Goal: Check status: Check status

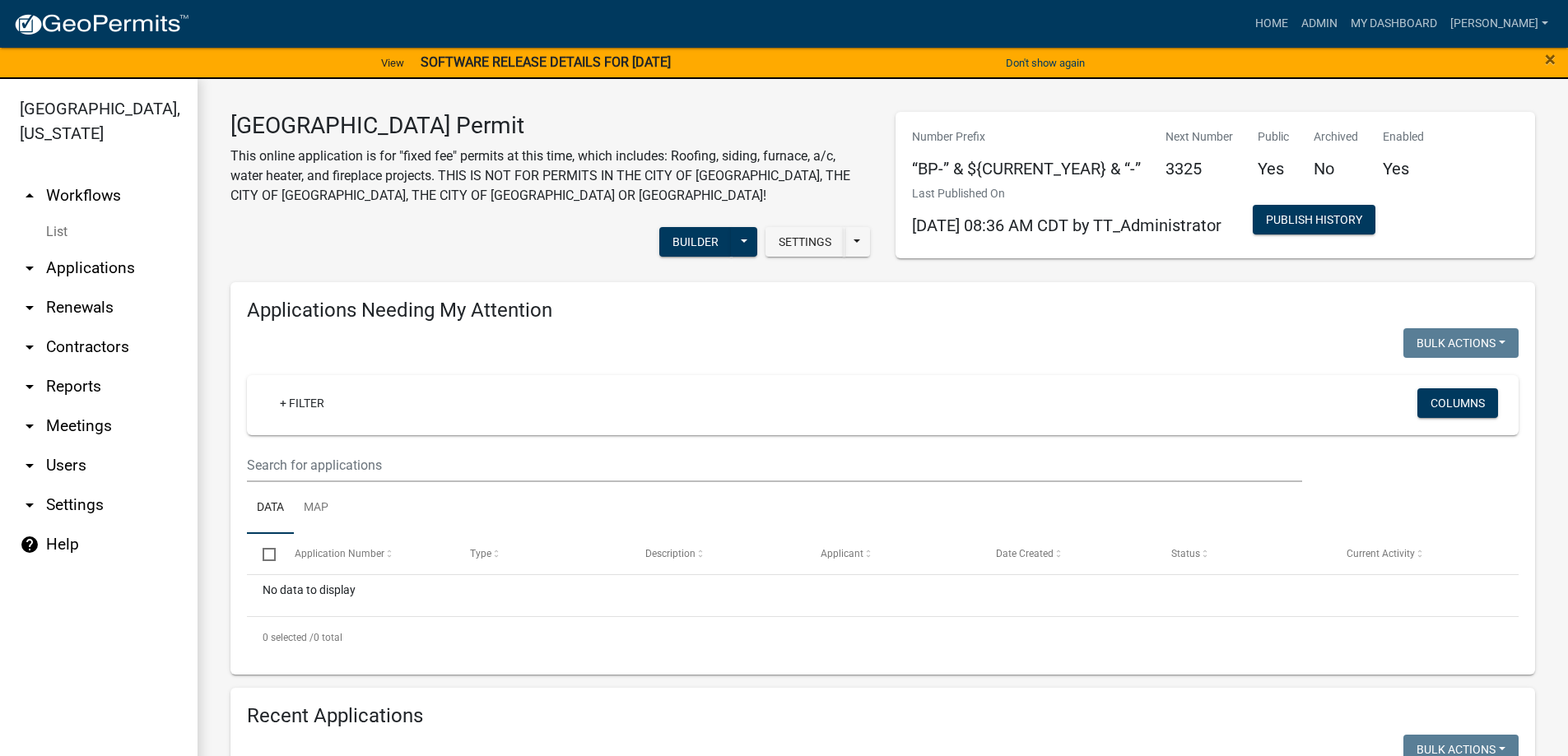
scroll to position [339, 0]
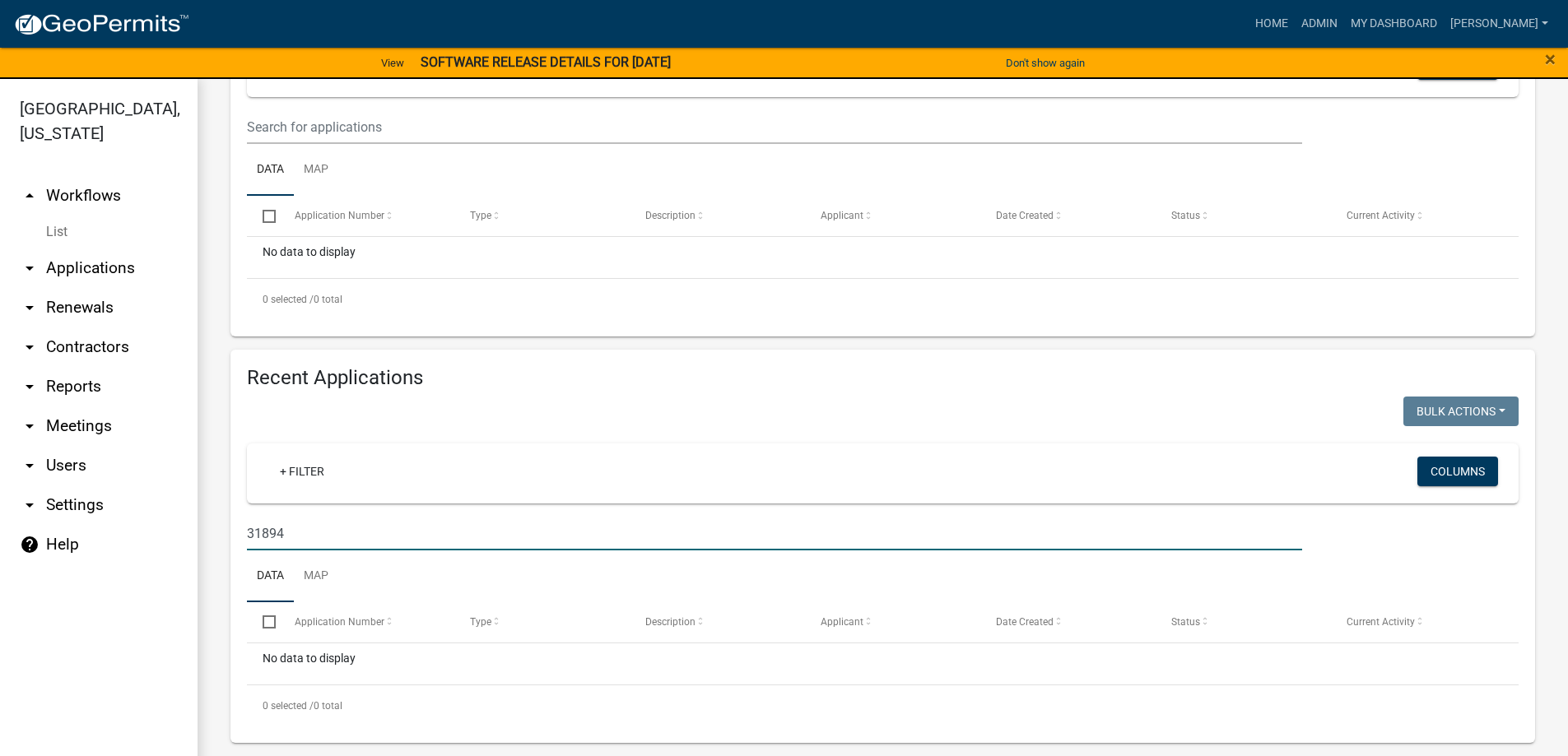
drag, startPoint x: 310, startPoint y: 535, endPoint x: 215, endPoint y: 532, distance: 95.0
click at [215, 532] on div "[GEOGRAPHIC_DATA] Permit This online application is for "fixed fee" permits at …" at bounding box center [883, 258] width 1371 height 1036
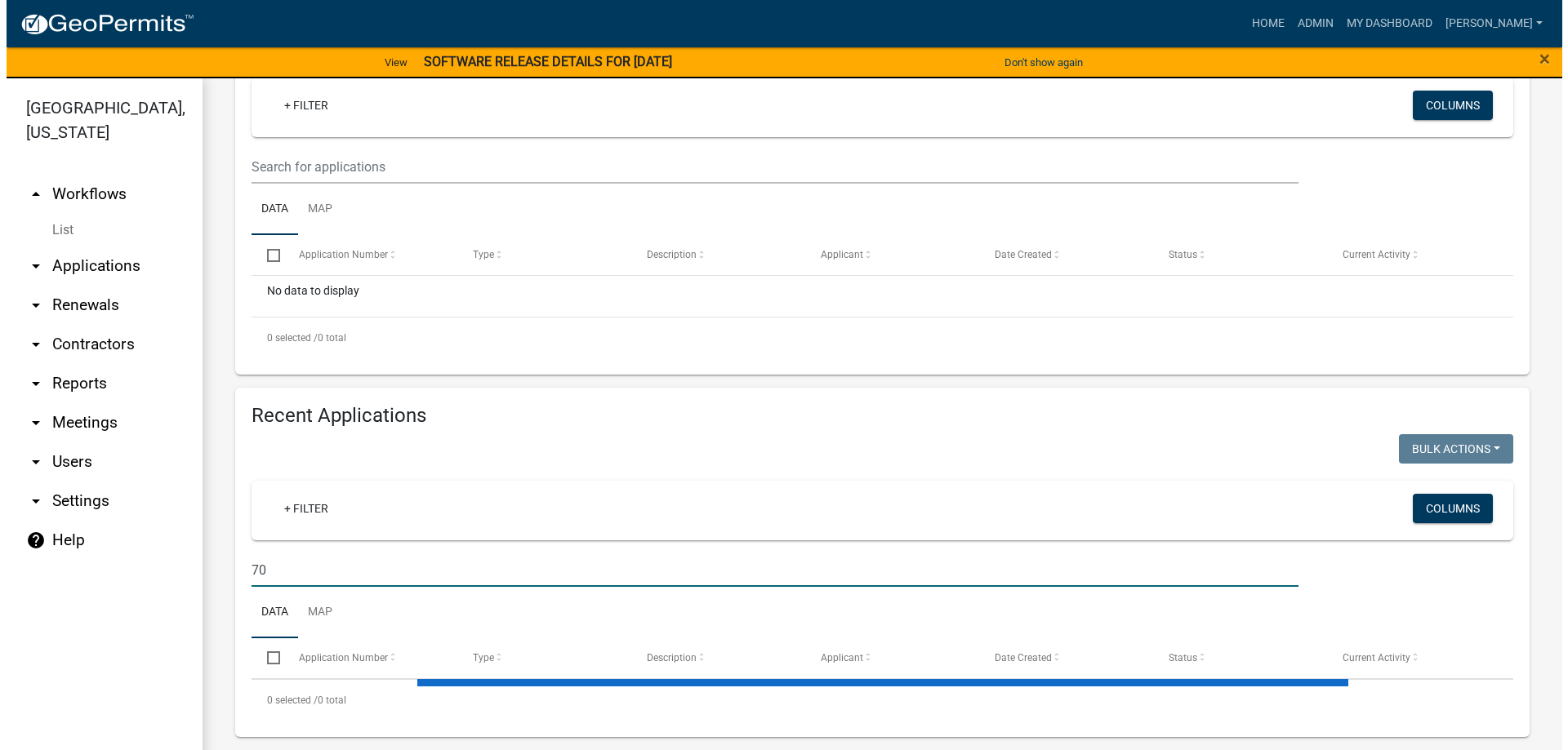
scroll to position [490, 0]
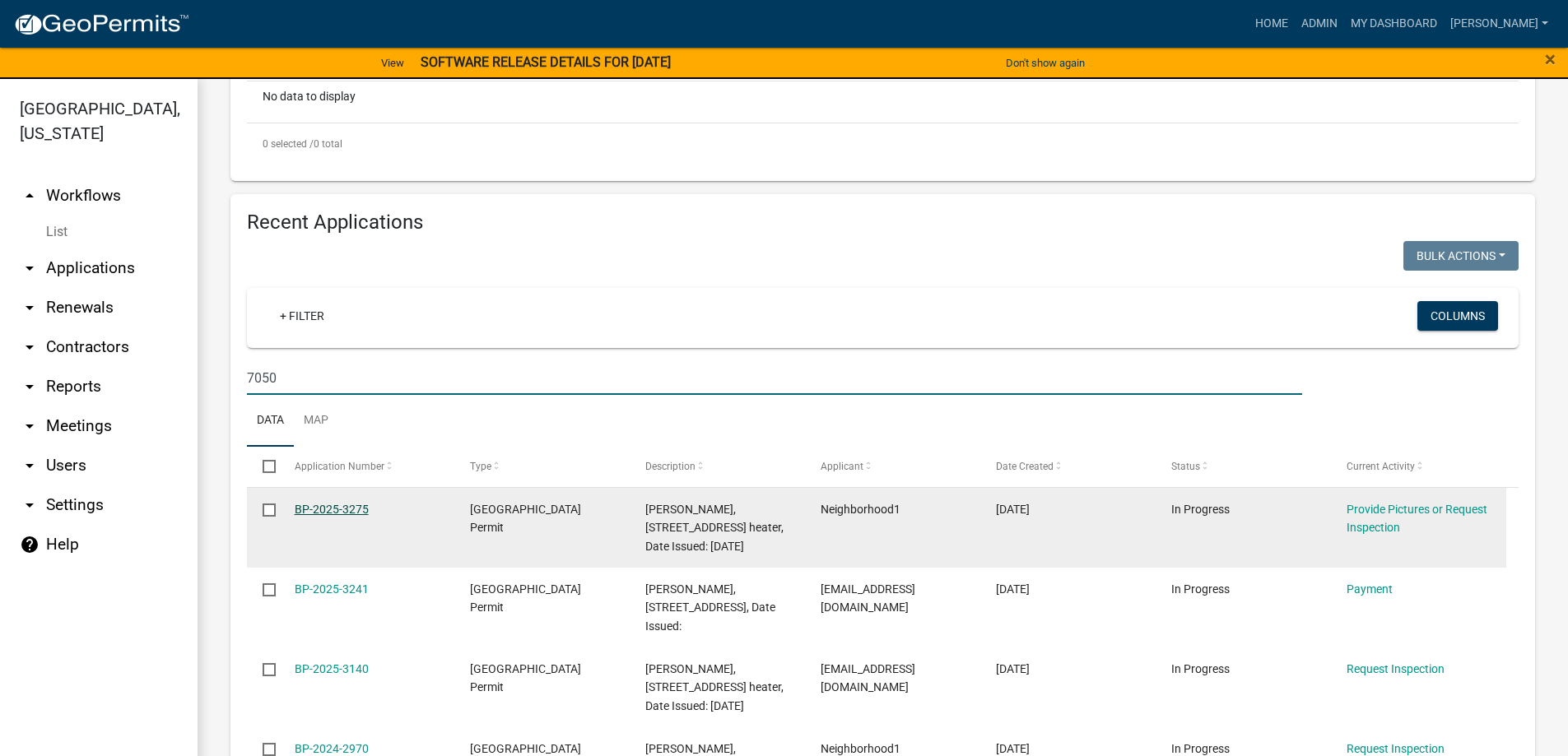
type input "7050"
click at [321, 507] on link "BP-2025-3275" at bounding box center [332, 509] width 74 height 14
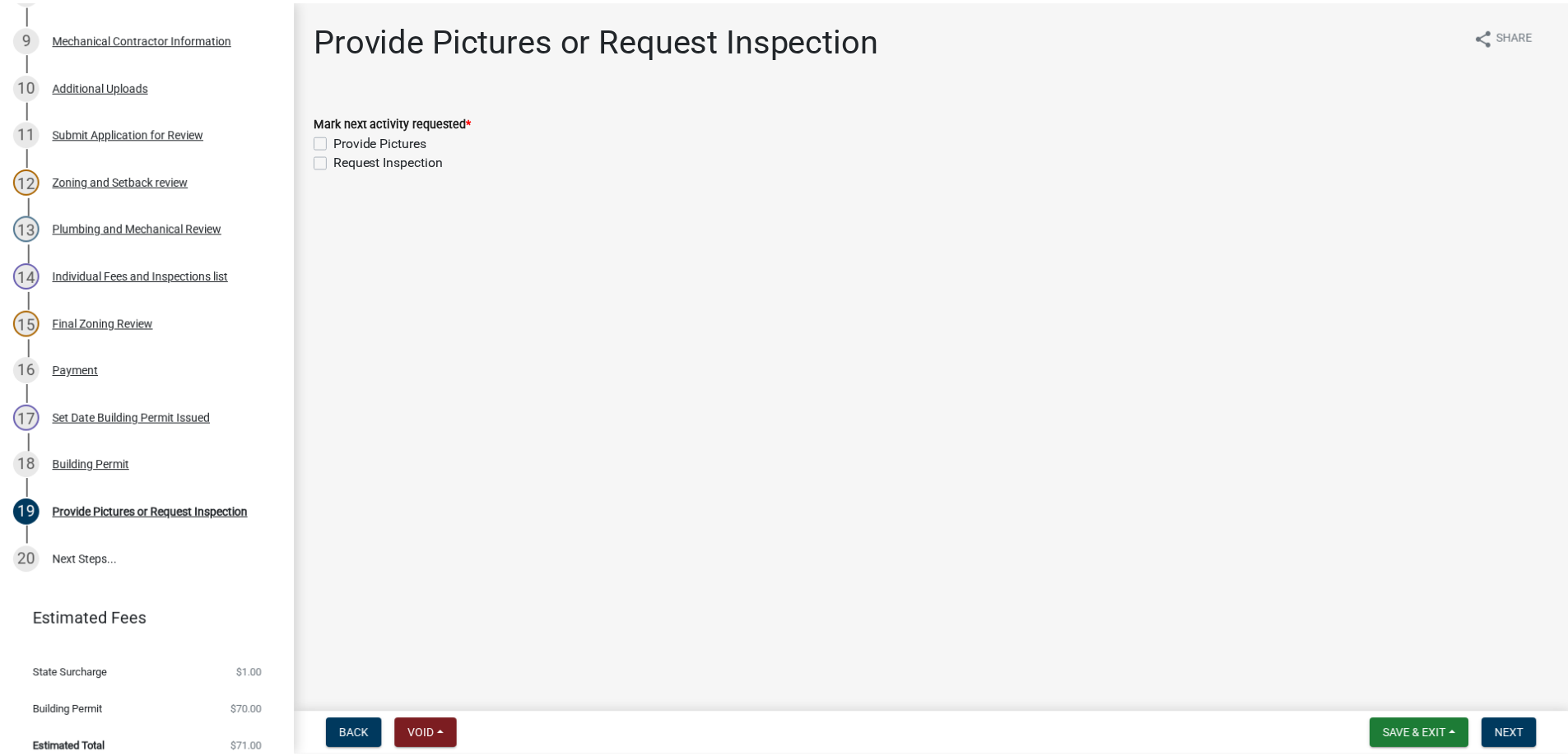
scroll to position [683, 0]
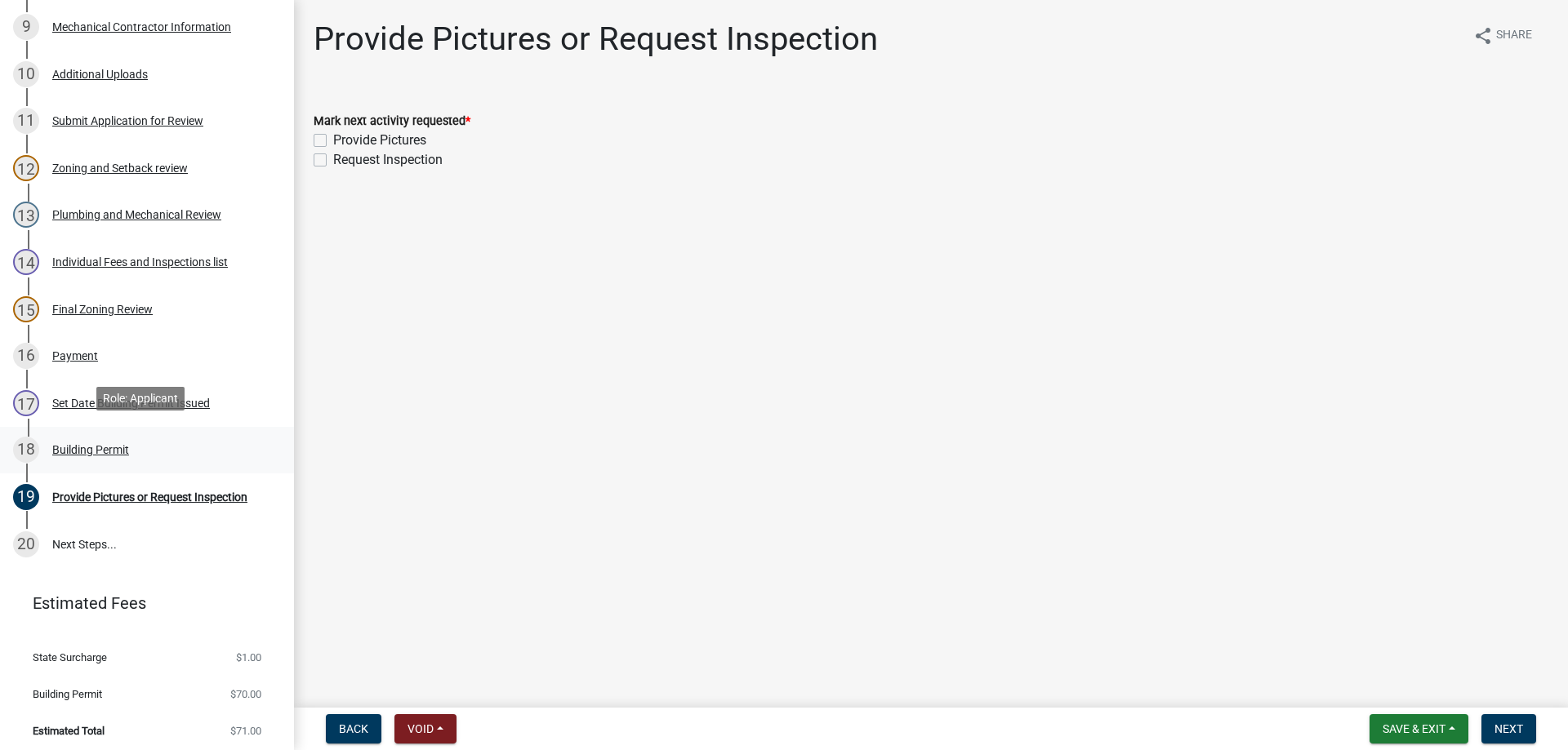
click at [95, 447] on div "Building Permit" at bounding box center [90, 449] width 77 height 12
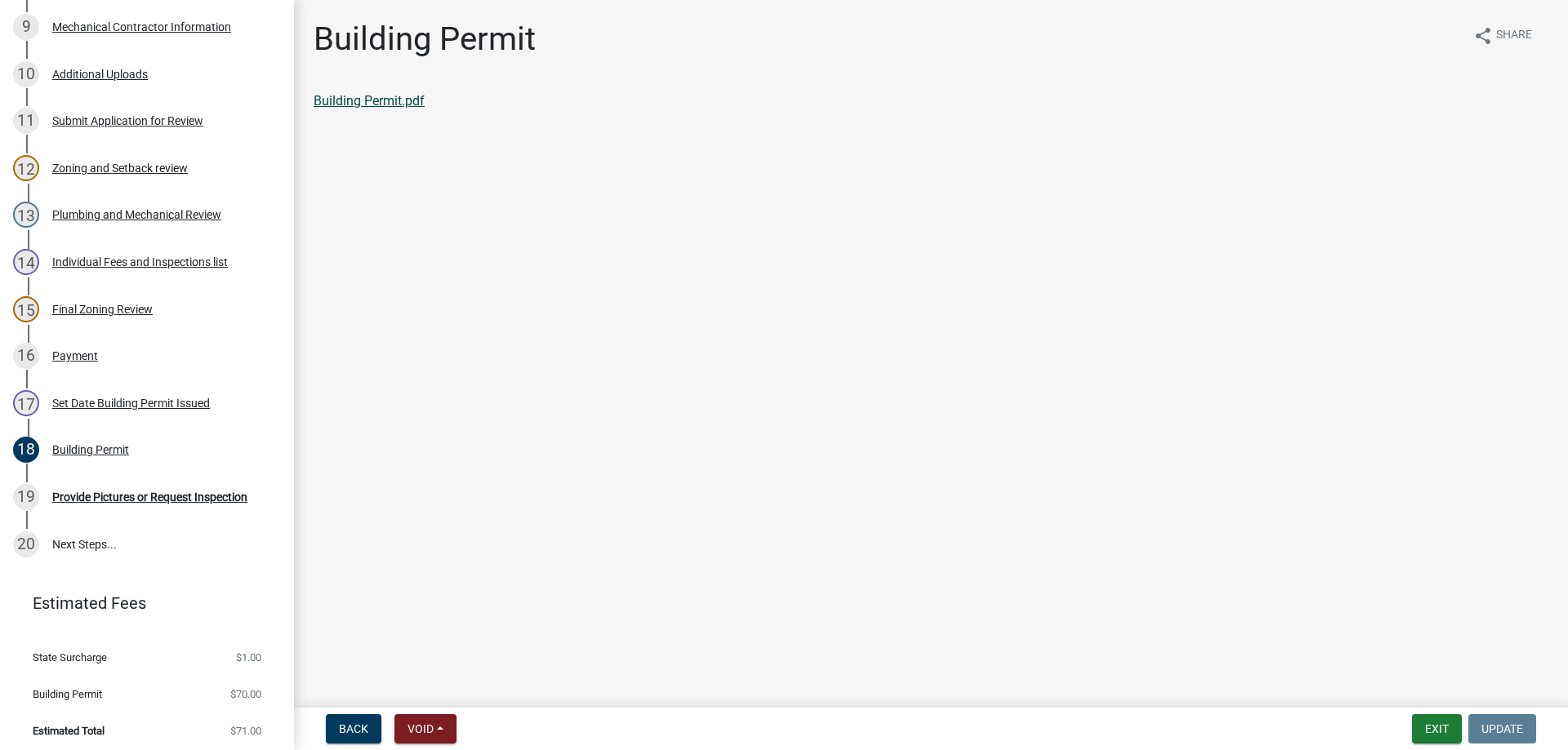
click at [362, 103] on link "Building Permit.pdf" at bounding box center [368, 100] width 111 height 15
click at [106, 492] on div "Provide Pictures or Request Inspection" at bounding box center [150, 497] width 195 height 12
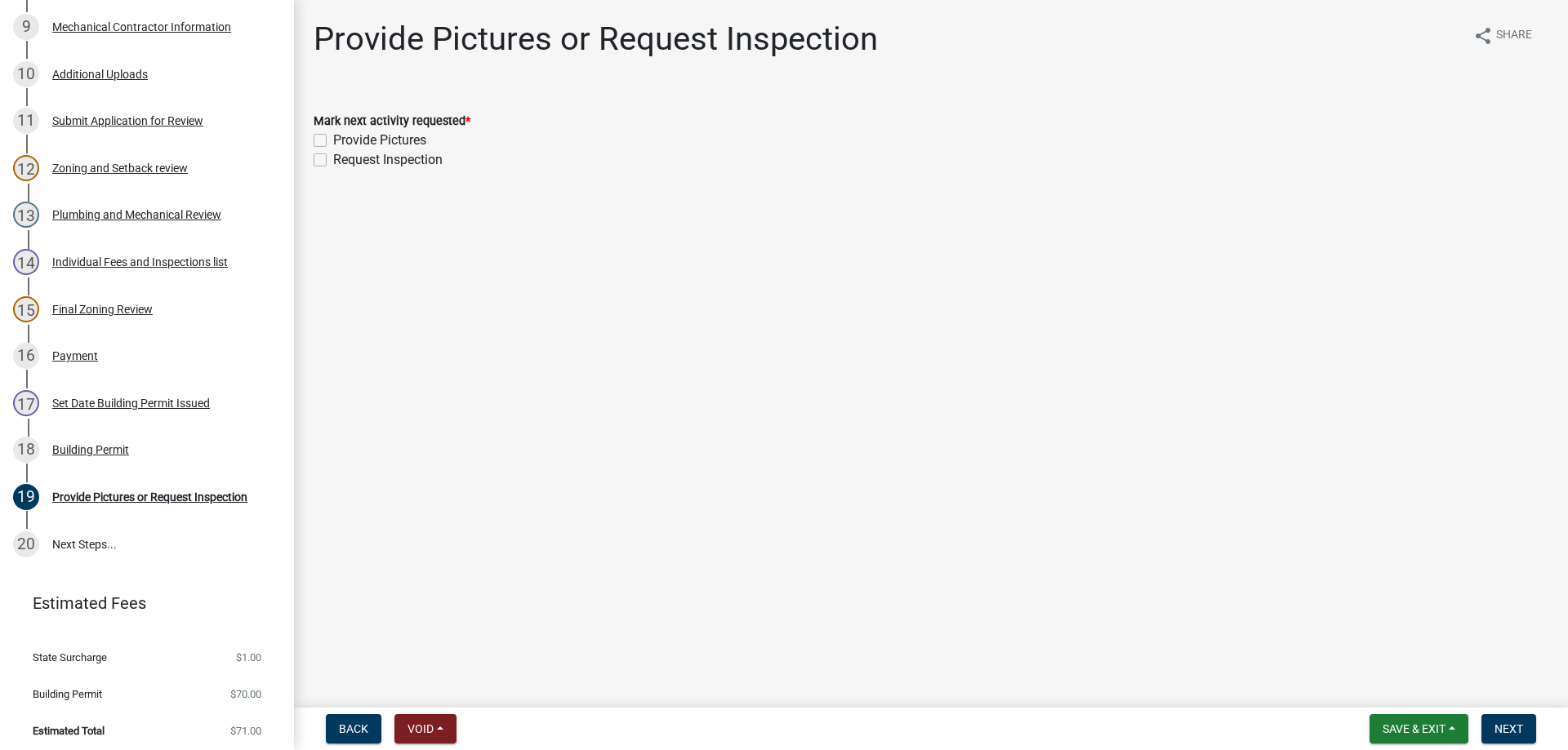
click at [333, 163] on label "Request Inspection" at bounding box center [388, 160] width 110 height 20
click at [333, 161] on input "Request Inspection" at bounding box center [339, 156] width 11 height 11
checkbox input "true"
checkbox input "false"
checkbox input "true"
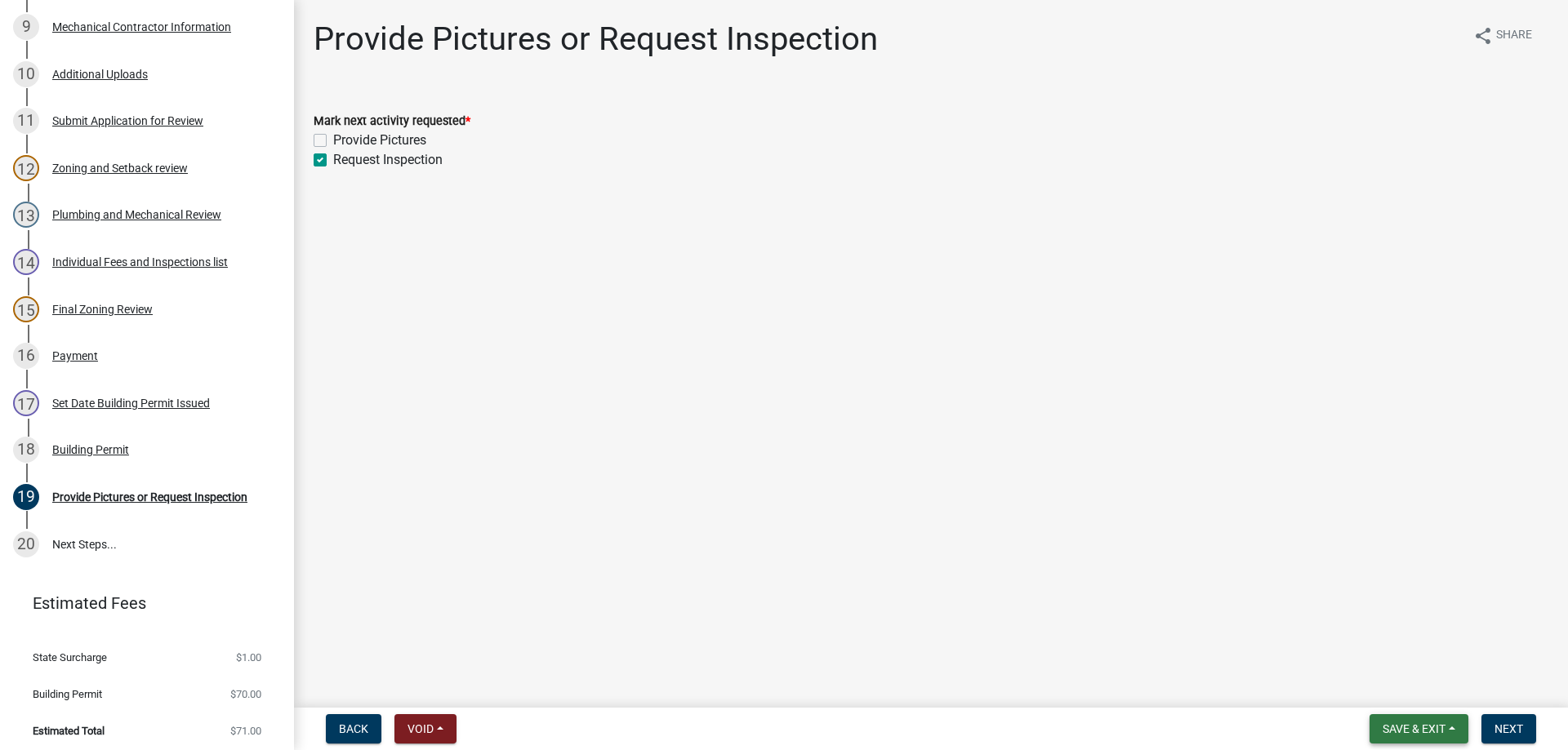
click at [1414, 728] on span "Save & Exit" at bounding box center [1414, 729] width 63 height 14
click at [1381, 688] on button "Save & Exit" at bounding box center [1402, 687] width 131 height 40
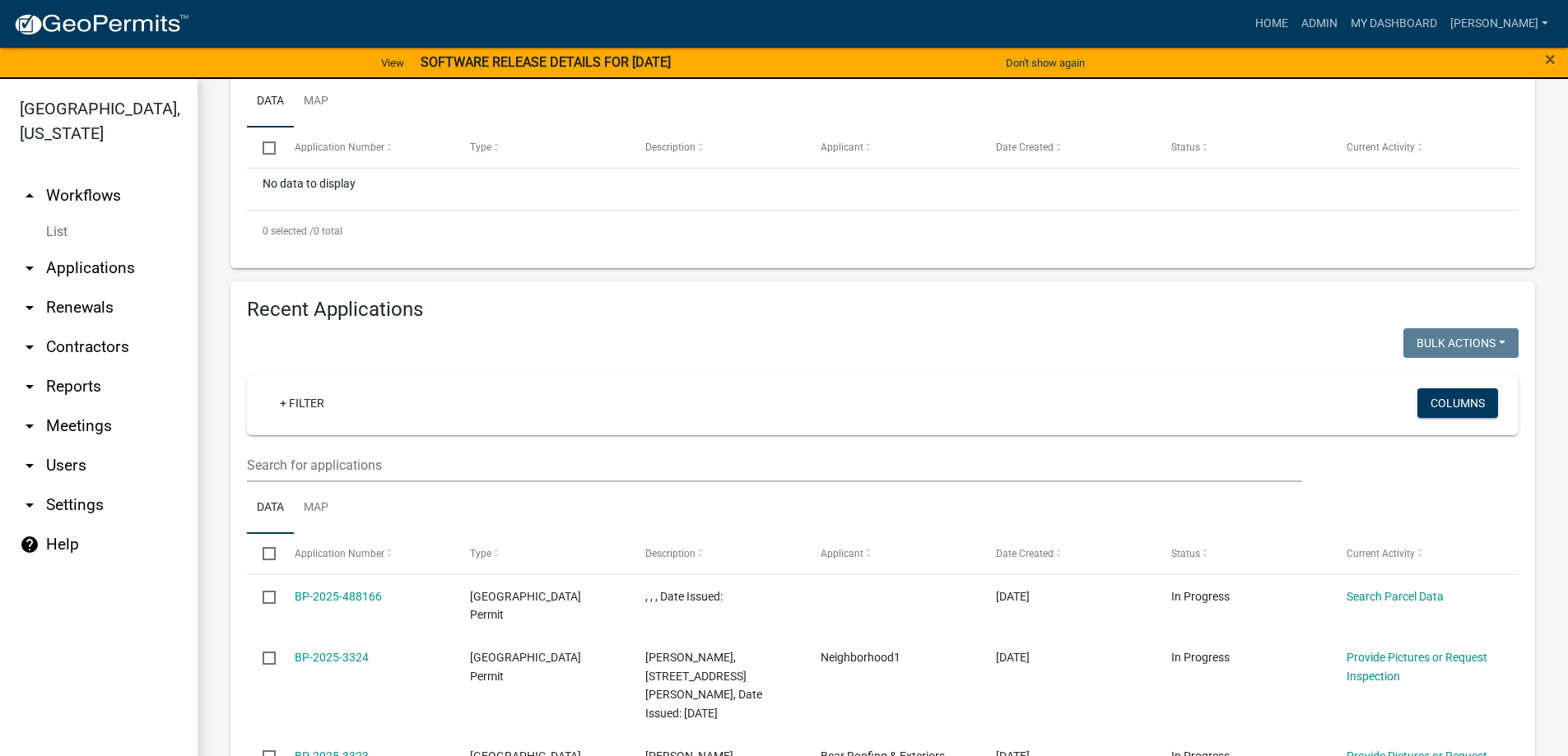
scroll to position [206, 0]
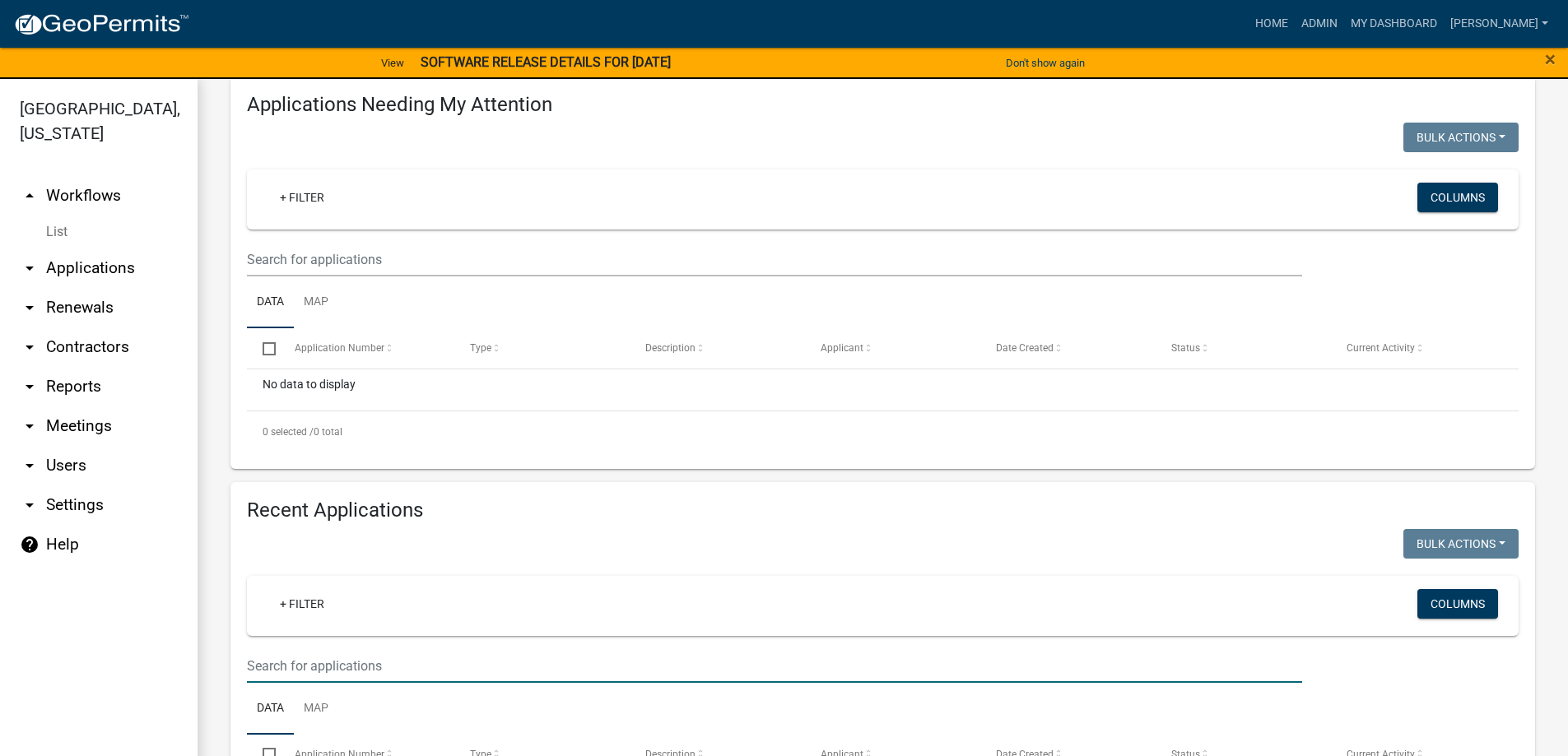
click at [284, 663] on input "text" at bounding box center [774, 665] width 1056 height 34
type input "26505"
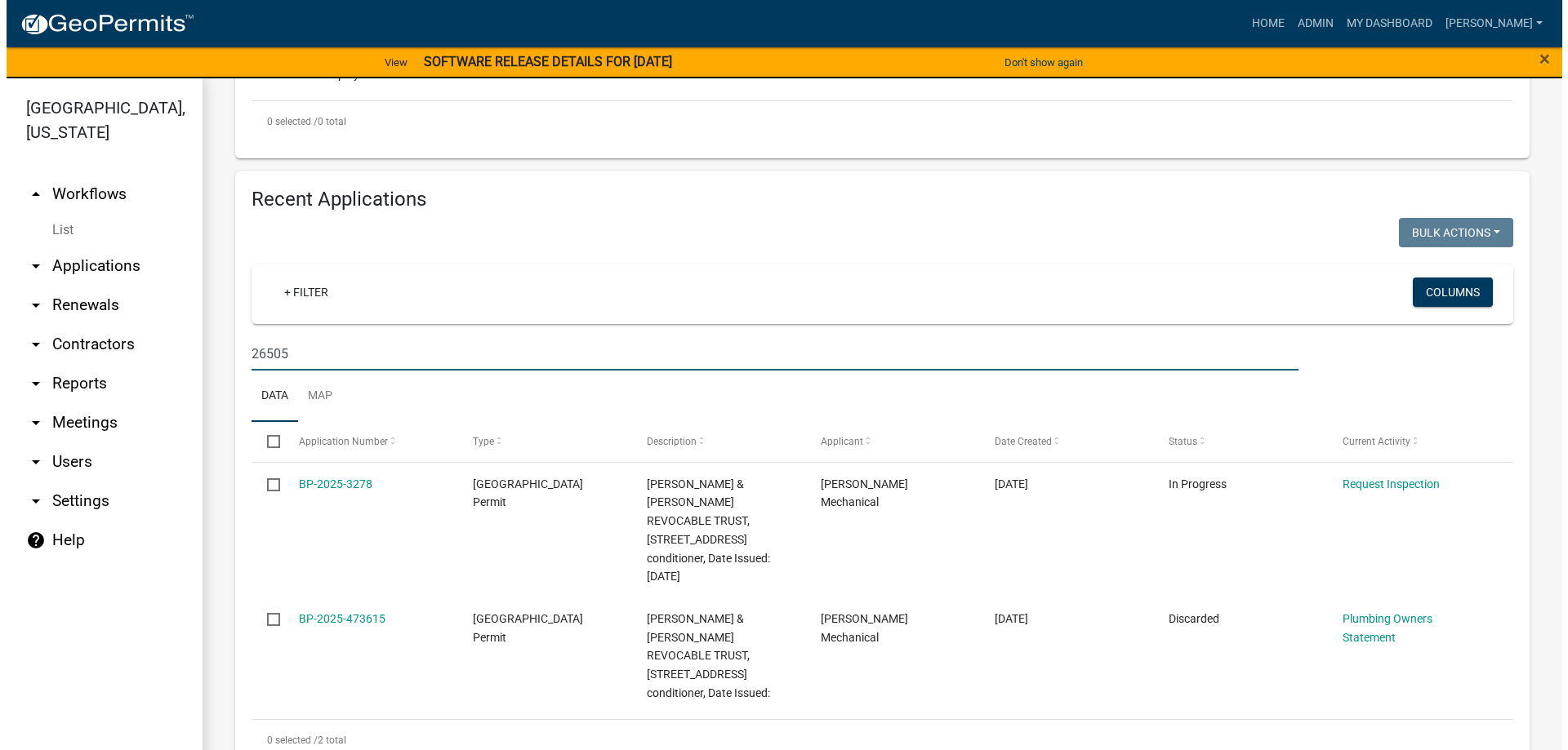
scroll to position [514, 0]
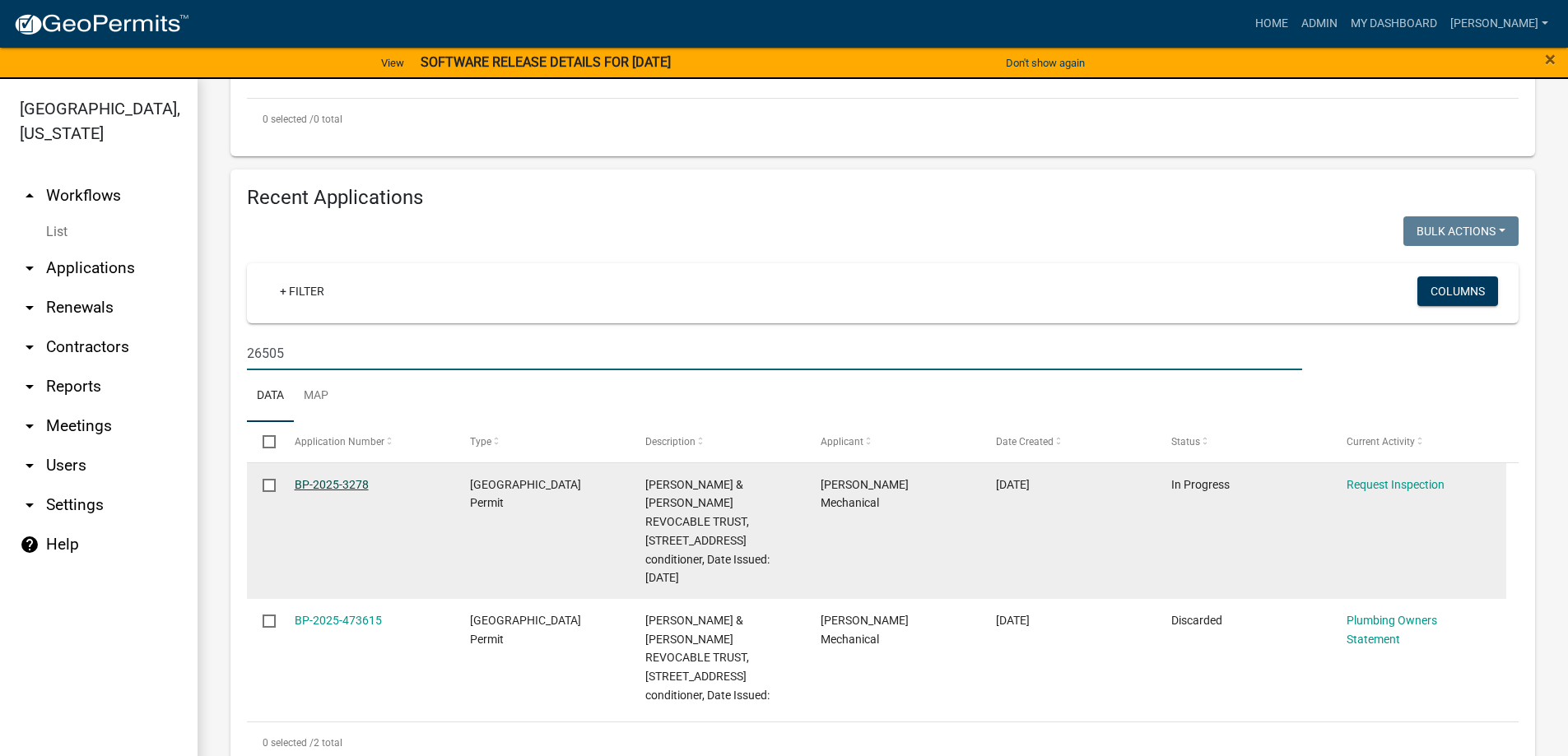
click at [322, 486] on link "BP-2025-3278" at bounding box center [332, 485] width 74 height 14
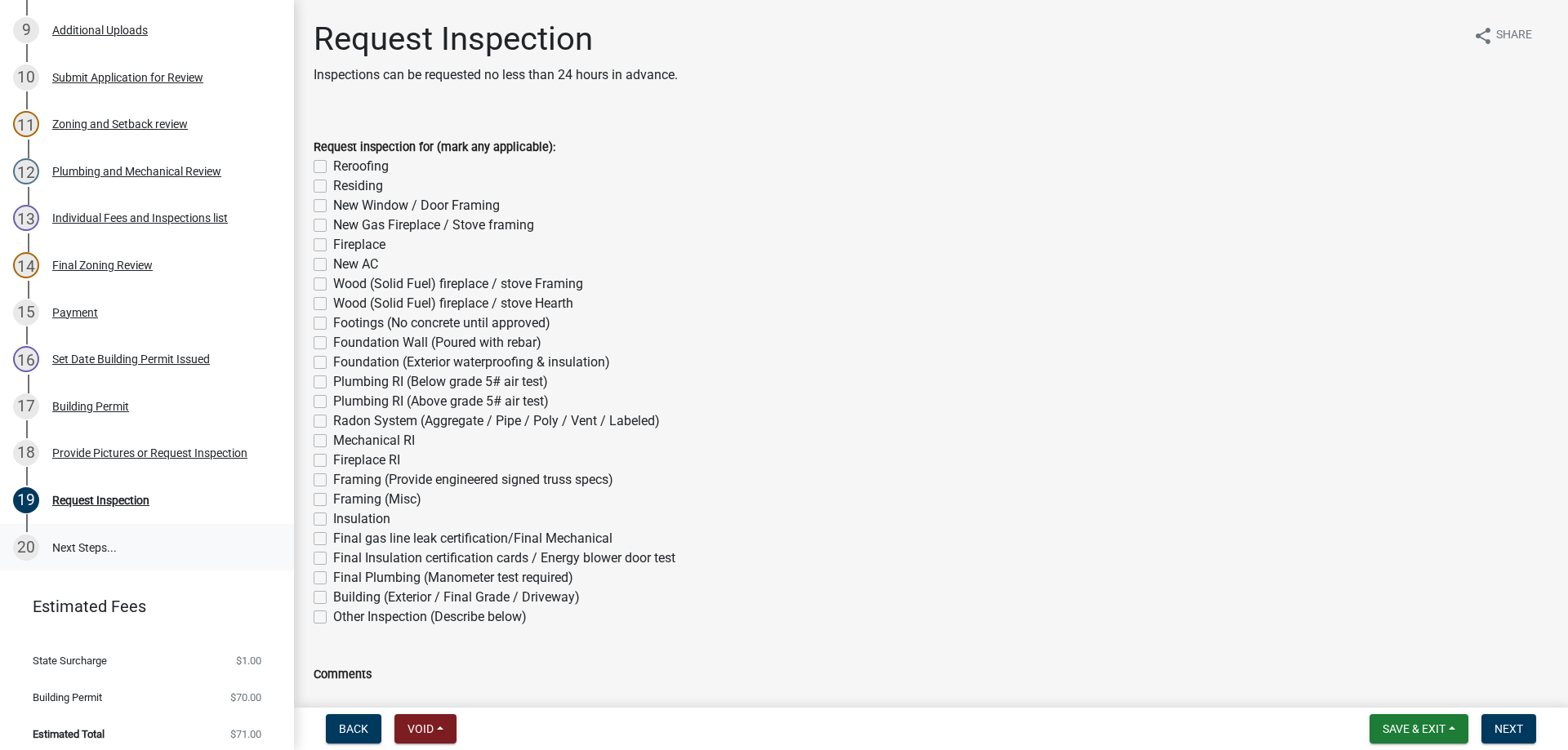
scroll to position [678, 0]
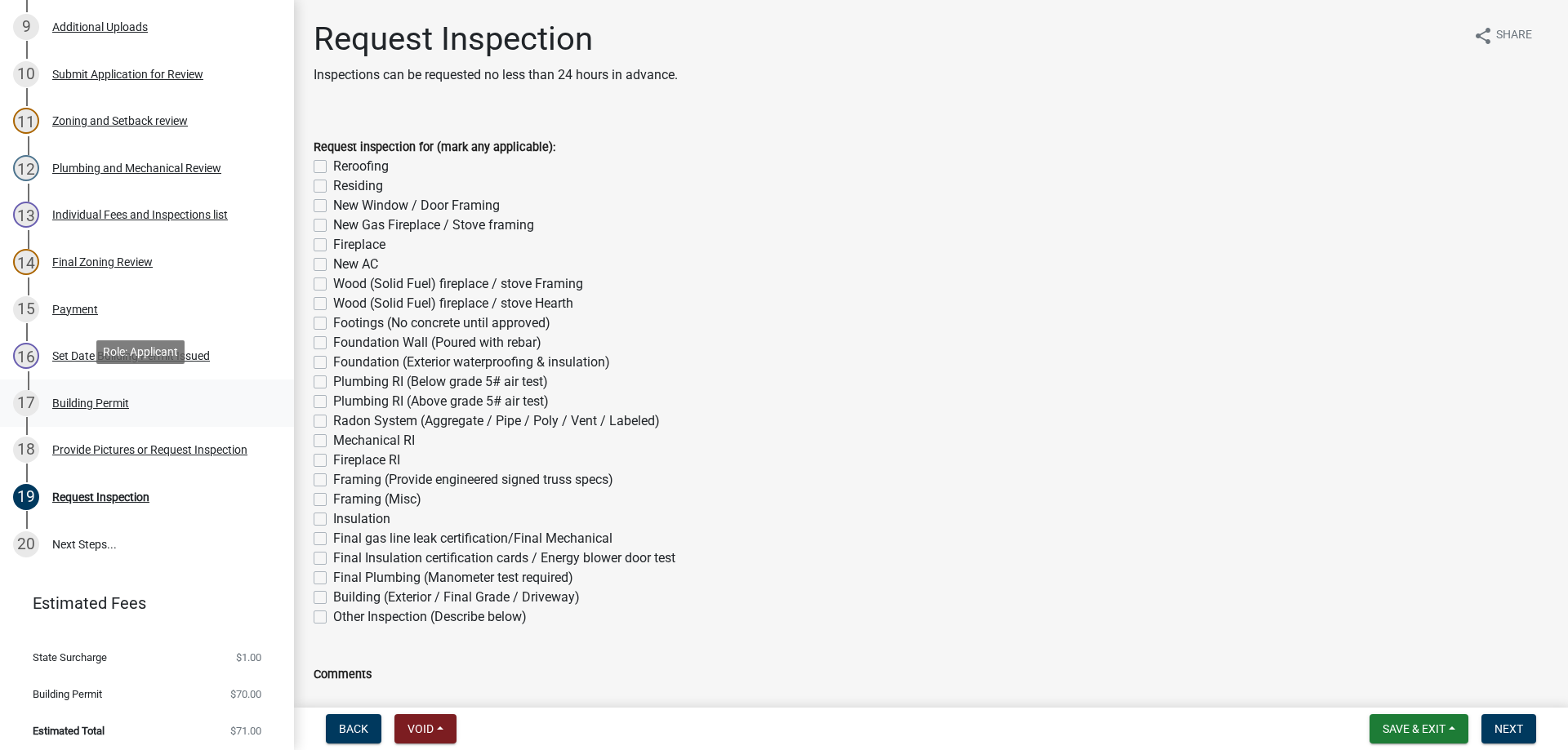
click at [89, 399] on div "Building Permit" at bounding box center [90, 403] width 77 height 12
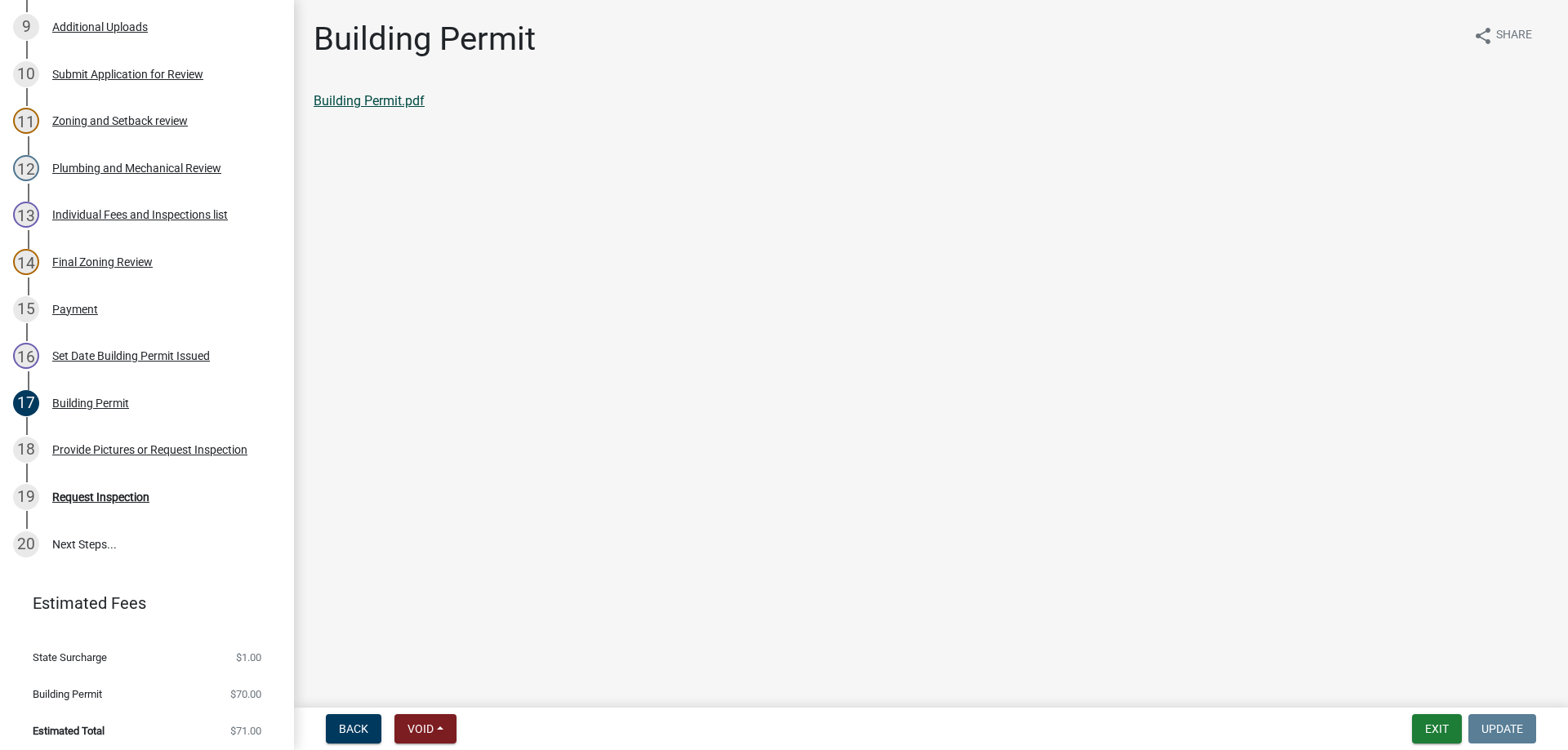
click at [409, 101] on link "Building Permit.pdf" at bounding box center [368, 100] width 111 height 15
